Goal: Task Accomplishment & Management: Manage account settings

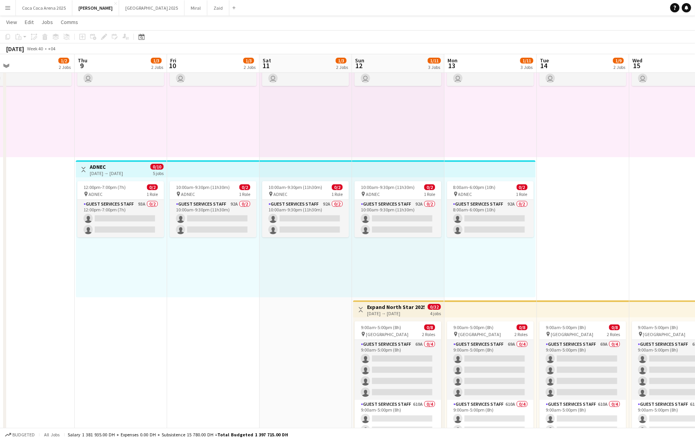
scroll to position [0, 315]
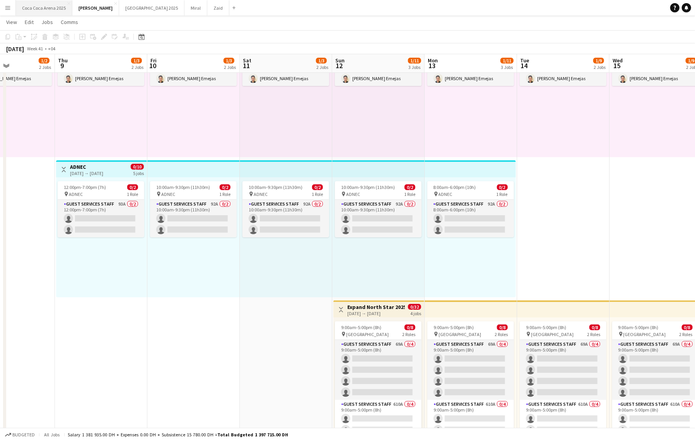
click at [53, 7] on button "[GEOGRAPHIC_DATA] 2025 Close" at bounding box center [44, 7] width 56 height 15
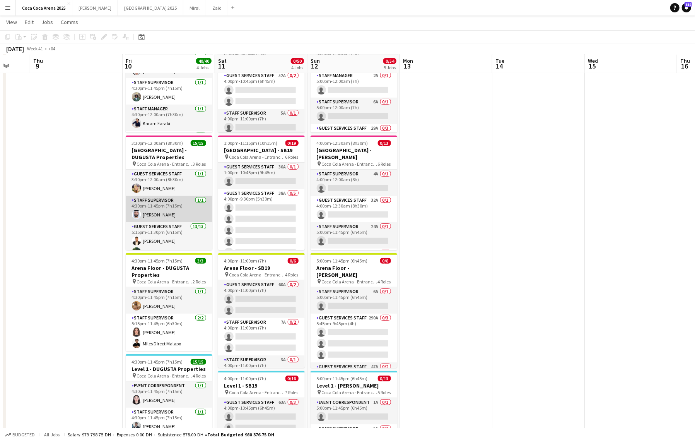
click at [171, 209] on app-card-role "Staff Supervisor [DATE] 4:30pm-11:45pm (7h15m) [PERSON_NAME]" at bounding box center [169, 209] width 87 height 26
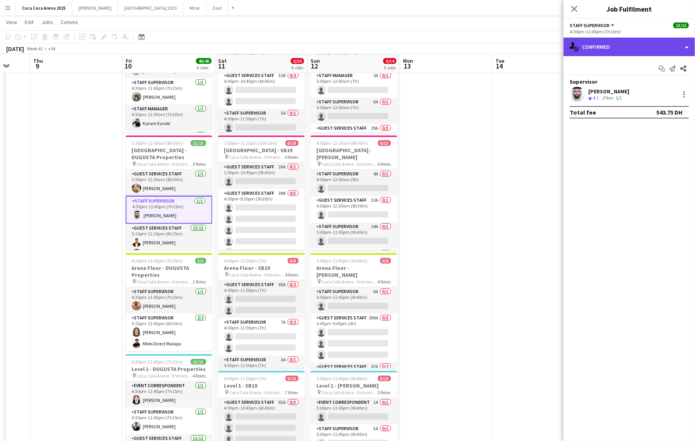
click at [597, 49] on div "single-neutral-actions-check-2 Confirmed" at bounding box center [630, 47] width 132 height 19
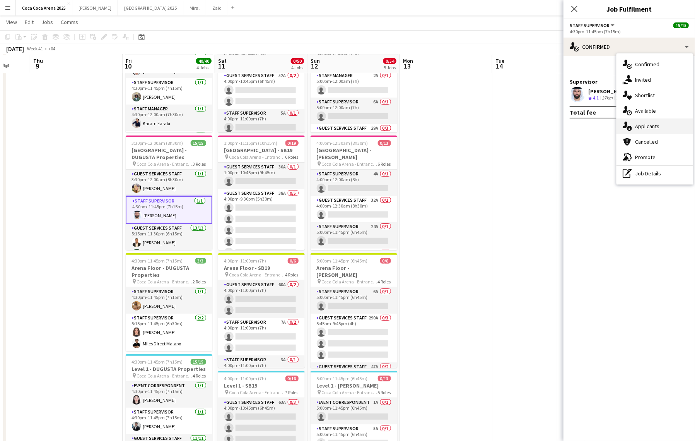
click at [637, 124] on span "Applicants" at bounding box center [647, 126] width 24 height 7
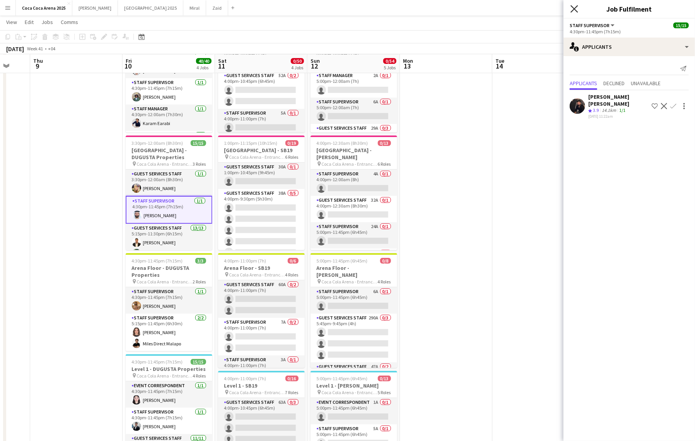
click at [577, 9] on icon "Close pop-in" at bounding box center [574, 8] width 7 height 7
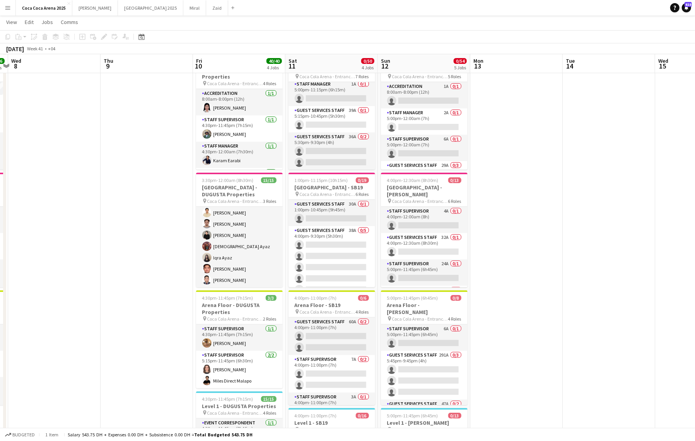
scroll to position [0, 271]
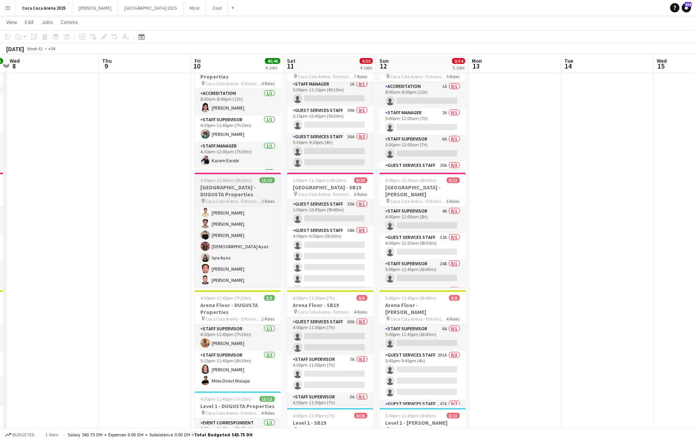
click at [232, 185] on h3 "[GEOGRAPHIC_DATA] - DUGUSTA Properties" at bounding box center [238, 191] width 87 height 14
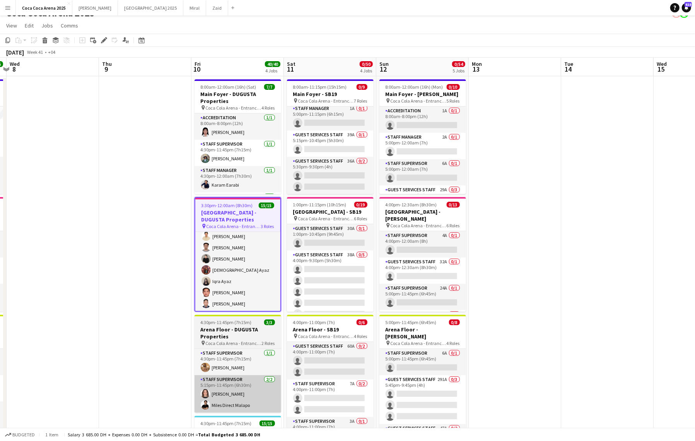
scroll to position [0, 281]
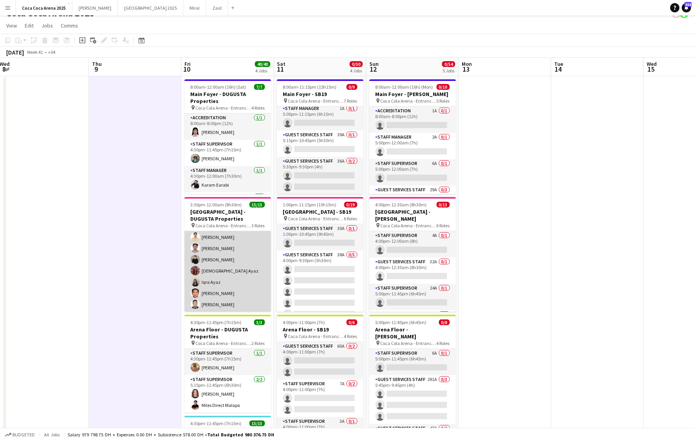
click at [241, 289] on app-card-role "Guest Services Staff 13/13 5:15pm-11:30pm (6h15m) Abdullah Aburjeilah [PERSON_N…" at bounding box center [227, 231] width 87 height 161
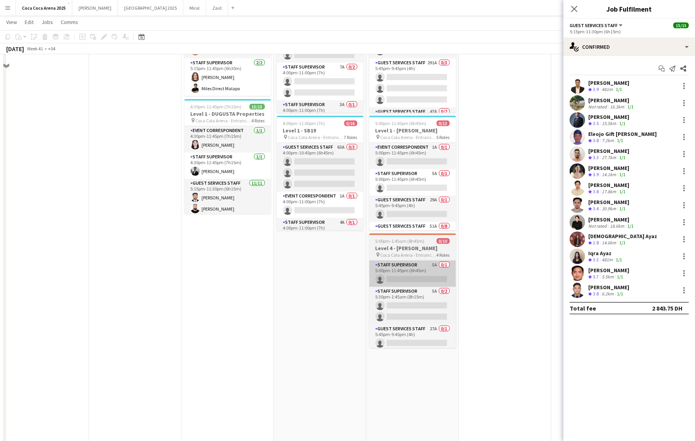
scroll to position [0, 0]
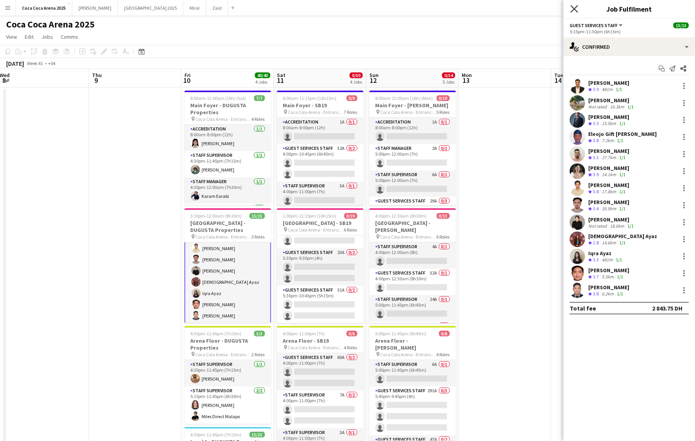
click at [576, 7] on icon at bounding box center [574, 8] width 7 height 7
